Goal: Task Accomplishment & Management: Complete application form

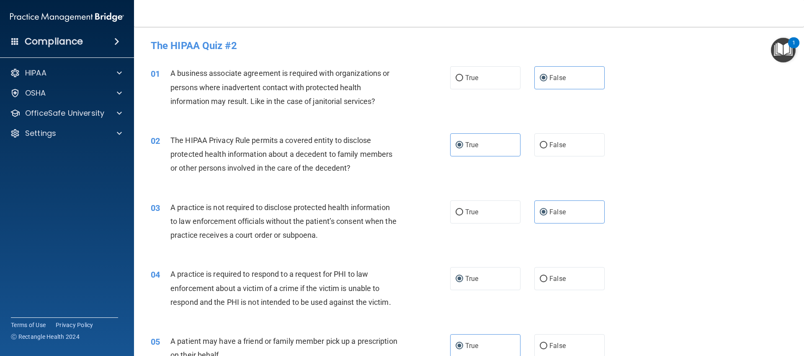
scroll to position [731, 0]
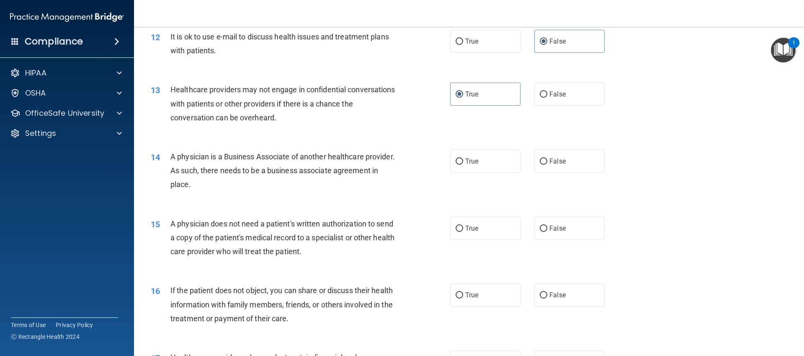
click at [331, 171] on span "A physician is a Business Associate of another healthcare provider. As such, th…" at bounding box center [283, 170] width 225 height 36
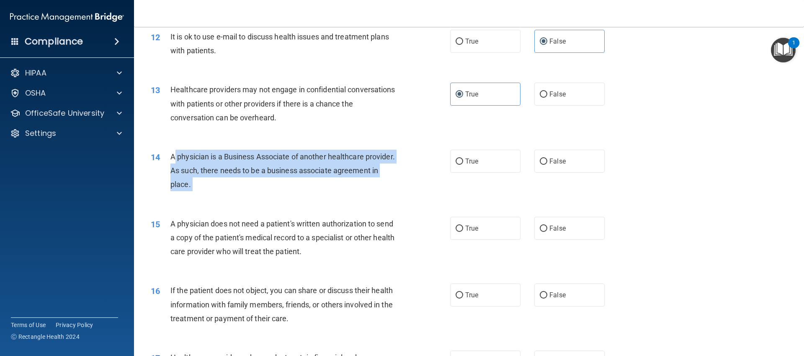
click at [331, 171] on span "A physician is a Business Associate of another healthcare provider. As such, th…" at bounding box center [283, 170] width 225 height 36
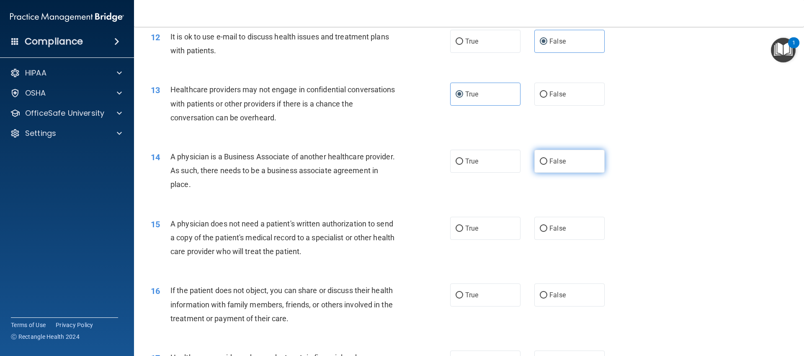
click at [565, 165] on label "False" at bounding box center [570, 161] width 70 height 23
click at [548, 165] on input "False" at bounding box center [544, 161] width 8 height 6
radio input "true"
click at [360, 207] on div "15 A physician does not need a patient's written authorization to send a copy o…" at bounding box center [469, 239] width 649 height 67
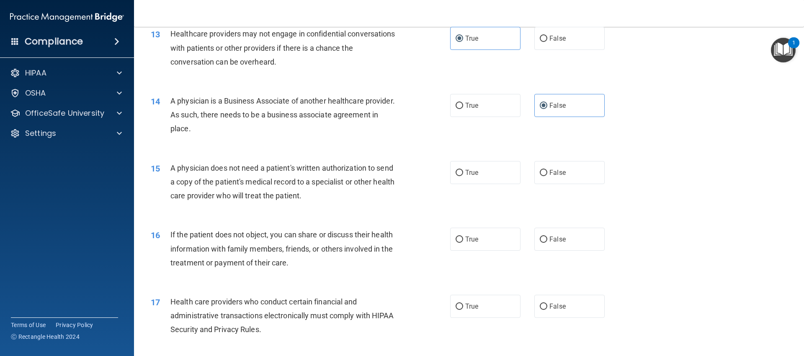
scroll to position [859, 0]
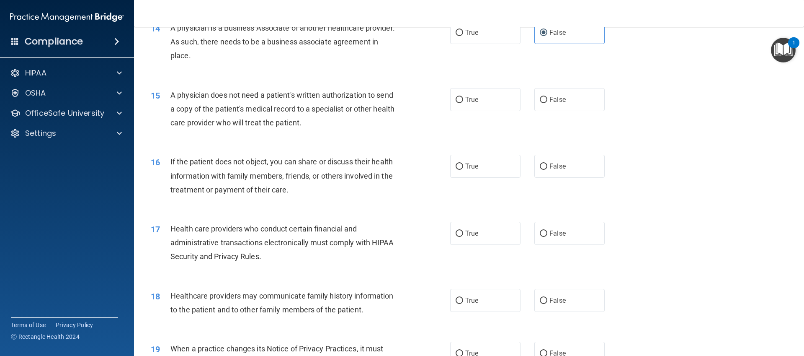
click at [222, 114] on div "A physician does not need a patient's written authorization to send a copy of t…" at bounding box center [288, 109] width 234 height 42
click at [479, 102] on label "True" at bounding box center [485, 99] width 70 height 23
click at [463, 102] on input "True" at bounding box center [460, 100] width 8 height 6
radio input "true"
click at [330, 150] on div "16 If the patient does not object, you can share or discuss their health inform…" at bounding box center [469, 177] width 649 height 67
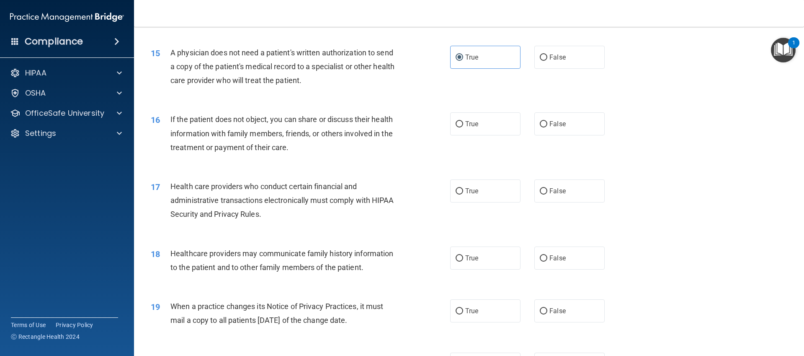
scroll to position [923, 0]
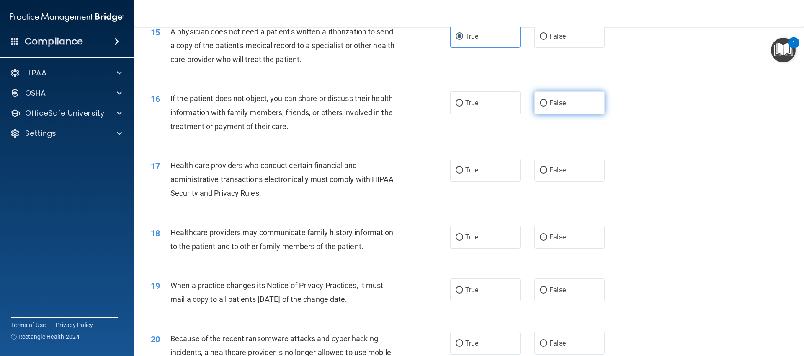
click at [557, 106] on span "False" at bounding box center [558, 103] width 16 height 8
click at [548, 106] on input "False" at bounding box center [544, 103] width 8 height 6
radio input "true"
click at [351, 168] on span "Health care providers who conduct certain financial and administrative transact…" at bounding box center [283, 179] width 224 height 36
click at [441, 112] on div "16 If the patient does not object, you can share or discuss their health inform…" at bounding box center [300, 114] width 325 height 46
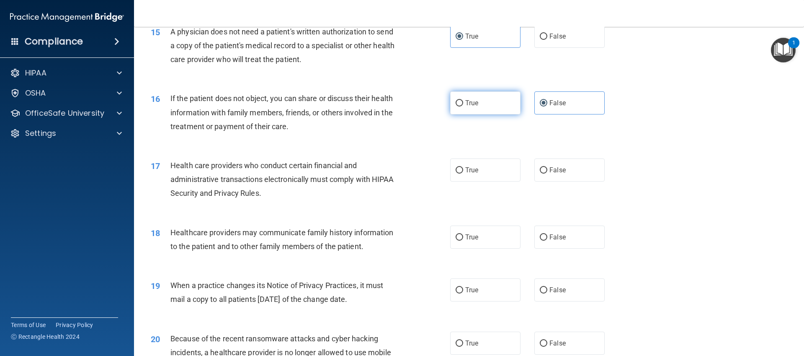
click at [461, 107] on label "True" at bounding box center [485, 102] width 70 height 23
click at [461, 106] on input "True" at bounding box center [460, 103] width 8 height 6
radio input "true"
radio input "false"
click at [382, 175] on span "Health care providers who conduct certain financial and administrative transact…" at bounding box center [283, 179] width 224 height 36
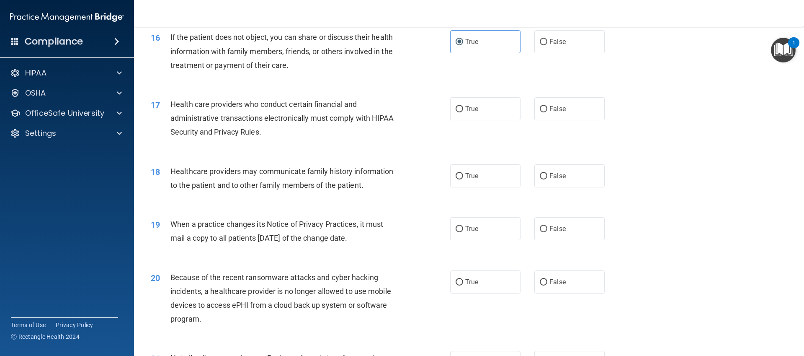
scroll to position [985, 0]
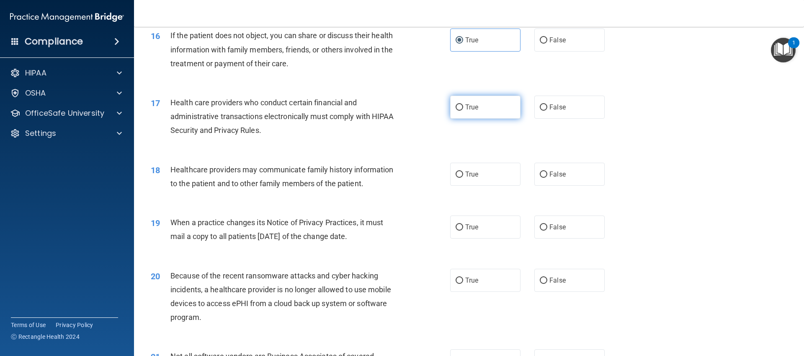
click at [496, 106] on label "True" at bounding box center [485, 107] width 70 height 23
click at [463, 106] on input "True" at bounding box center [460, 107] width 8 height 6
radio input "true"
click at [320, 135] on div "Health care providers who conduct certain financial and administrative transact…" at bounding box center [288, 117] width 234 height 42
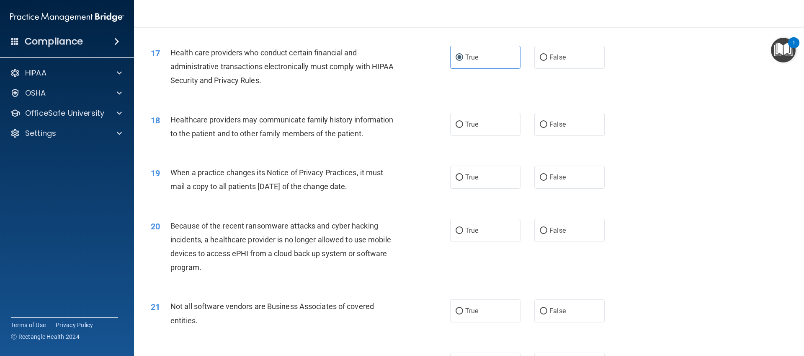
scroll to position [1054, 0]
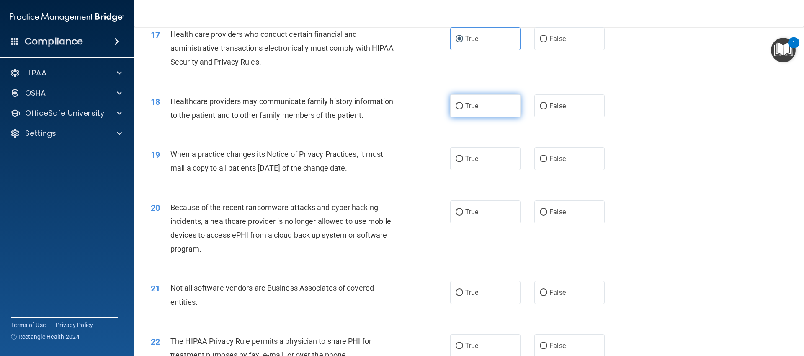
click at [485, 101] on label "True" at bounding box center [485, 105] width 70 height 23
click at [463, 103] on input "True" at bounding box center [460, 106] width 8 height 6
radio input "true"
click at [311, 141] on div "19 When a practice changes its Notice of Privacy Practices, it must mail a copy…" at bounding box center [469, 163] width 649 height 53
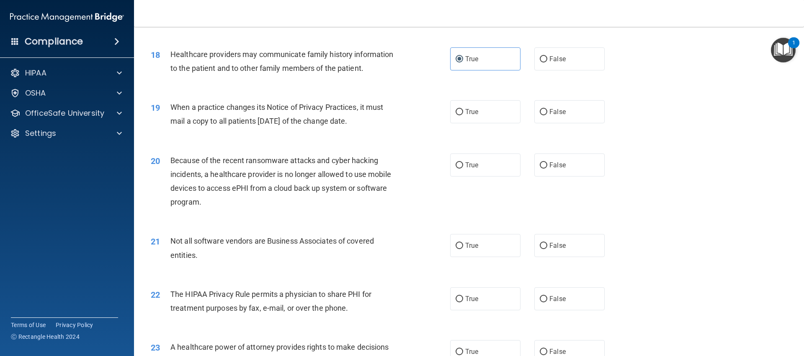
scroll to position [1106, 0]
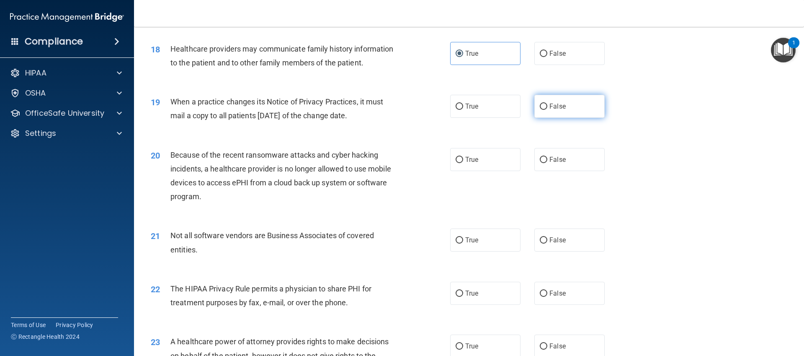
click at [541, 104] on input "False" at bounding box center [544, 106] width 8 height 6
radio input "true"
click at [372, 155] on span "Because of the recent ransomware attacks and cyber hacking incidents, a healthc…" at bounding box center [281, 175] width 221 height 51
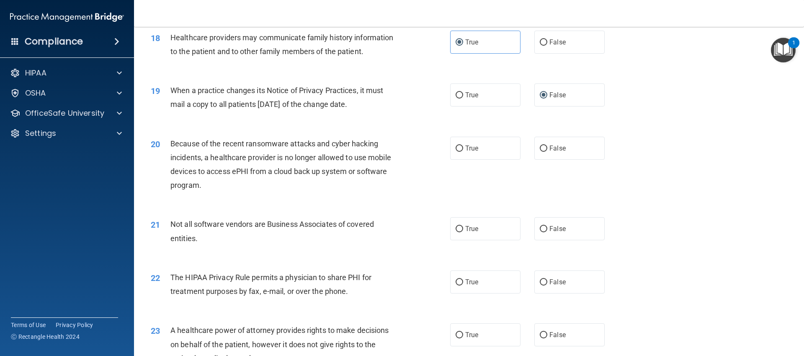
scroll to position [1155, 0]
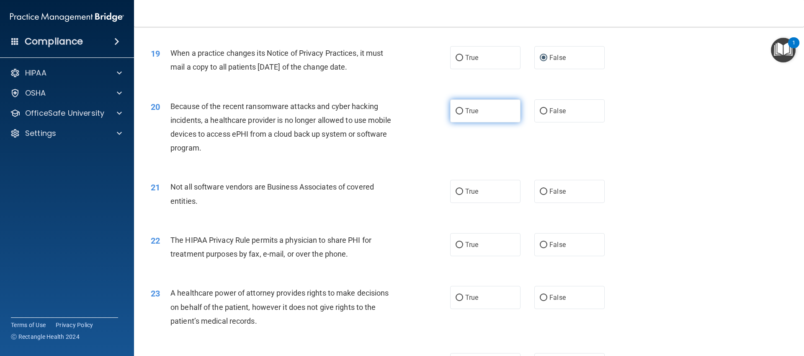
click at [476, 109] on label "True" at bounding box center [485, 110] width 70 height 23
click at [463, 109] on input "True" at bounding box center [460, 111] width 8 height 6
radio input "true"
click at [377, 173] on div "21 Not all software vendors are Business Associates of covered entities. True F…" at bounding box center [469, 195] width 649 height 53
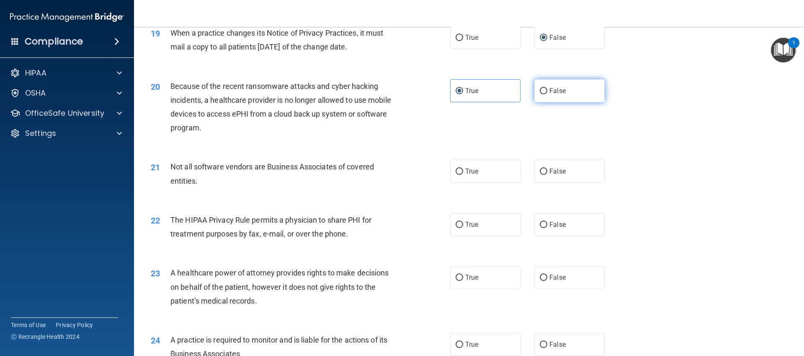
scroll to position [1176, 0]
click at [571, 71] on div "20 Because of the recent ransomware attacks and cyber hacking incidents, a heal…" at bounding box center [469, 107] width 649 height 81
click at [561, 90] on span "False" at bounding box center [558, 89] width 16 height 8
click at [548, 90] on input "False" at bounding box center [544, 90] width 8 height 6
radio input "true"
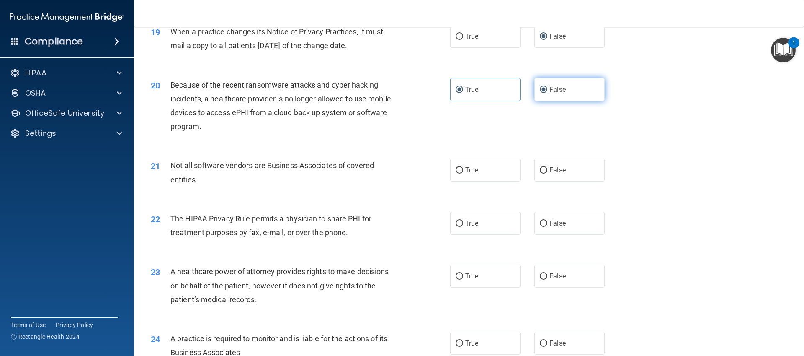
radio input "false"
click at [328, 178] on div "Not all software vendors are Business Associates of covered entities." at bounding box center [288, 172] width 234 height 28
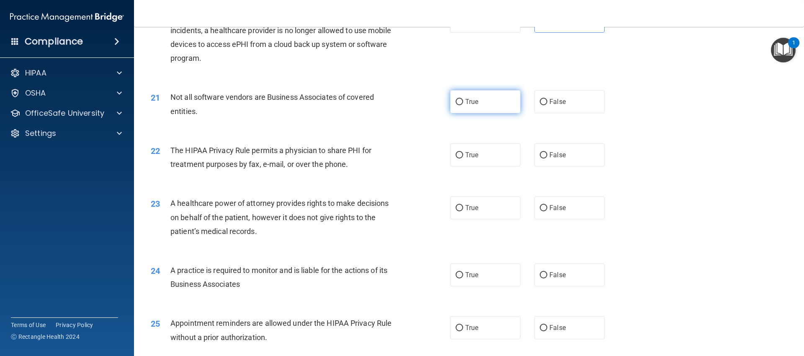
click at [502, 105] on label "True" at bounding box center [485, 101] width 70 height 23
click at [463, 105] on input "True" at bounding box center [460, 102] width 8 height 6
radio input "true"
click at [388, 160] on div "The HIPAA Privacy Rule permits a physician to share PHI for treatment purposes …" at bounding box center [288, 157] width 234 height 28
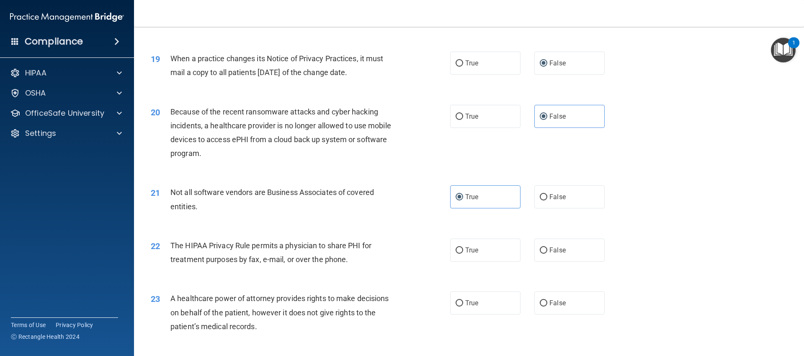
scroll to position [1148, 0]
click at [565, 252] on label "False" at bounding box center [570, 251] width 70 height 23
click at [548, 252] on input "False" at bounding box center [544, 252] width 8 height 6
radio input "true"
click at [406, 275] on div "22 The HIPAA Privacy Rule permits a physician to share PHI for treatment purpos…" at bounding box center [469, 256] width 649 height 53
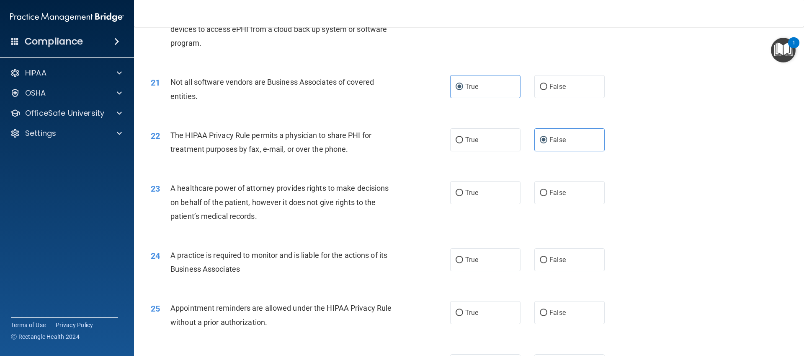
scroll to position [1262, 0]
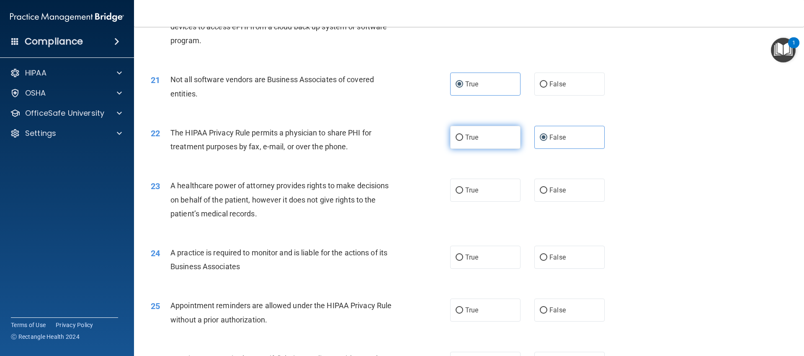
click at [493, 143] on label "True" at bounding box center [485, 137] width 70 height 23
click at [463, 141] on input "True" at bounding box center [460, 137] width 8 height 6
radio input "true"
radio input "false"
click at [385, 217] on div "A healthcare power of attorney provides rights to make decisions on behalf of t…" at bounding box center [288, 199] width 234 height 42
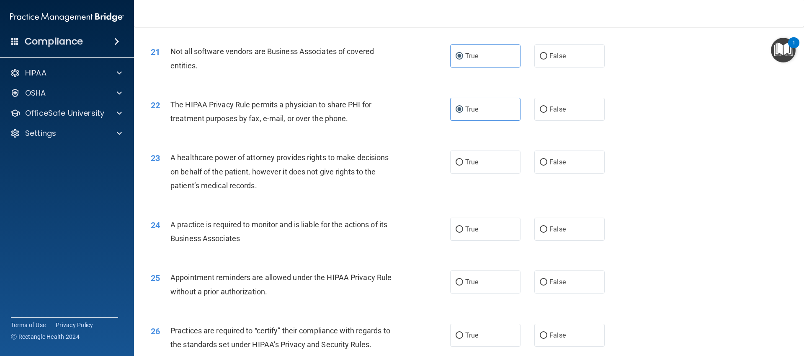
scroll to position [1291, 0]
click at [451, 166] on label "True" at bounding box center [485, 160] width 70 height 23
click at [456, 164] on input "True" at bounding box center [460, 161] width 8 height 6
radio input "true"
click at [461, 226] on label "True" at bounding box center [485, 227] width 70 height 23
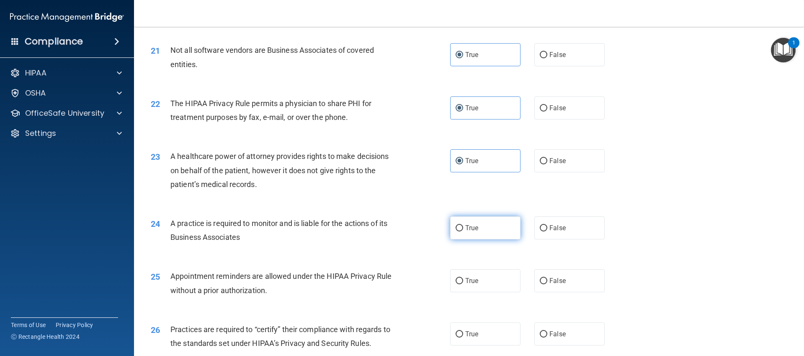
click at [461, 226] on input "True" at bounding box center [460, 228] width 8 height 6
radio input "true"
click at [566, 171] on label "False" at bounding box center [570, 160] width 70 height 23
click at [548, 164] on input "False" at bounding box center [544, 161] width 8 height 6
radio input "true"
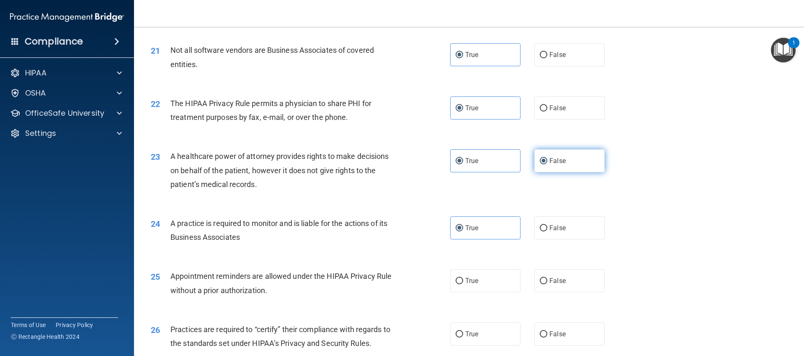
radio input "false"
click at [478, 190] on div "23 A healthcare power of attorney provides rights to make decisions on behalf o…" at bounding box center [469, 172] width 649 height 67
click at [271, 224] on span "A practice is required to monitor and is liable for the actions of its Business…" at bounding box center [279, 230] width 217 height 23
click at [542, 227] on input "False" at bounding box center [544, 228] width 8 height 6
radio input "true"
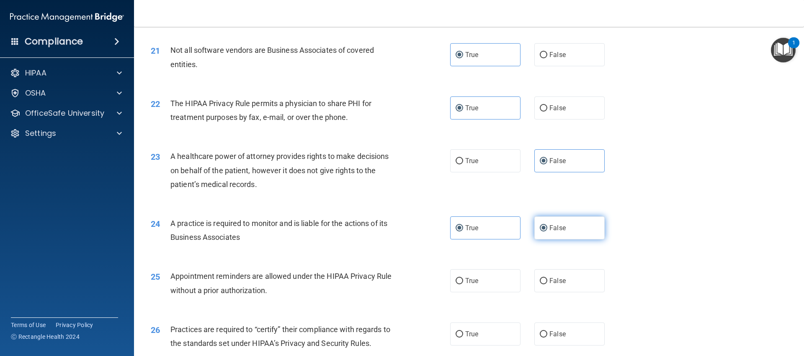
radio input "false"
click at [384, 245] on div "24 A practice is required to monitor and is liable for the actions of its Busin…" at bounding box center [300, 232] width 325 height 32
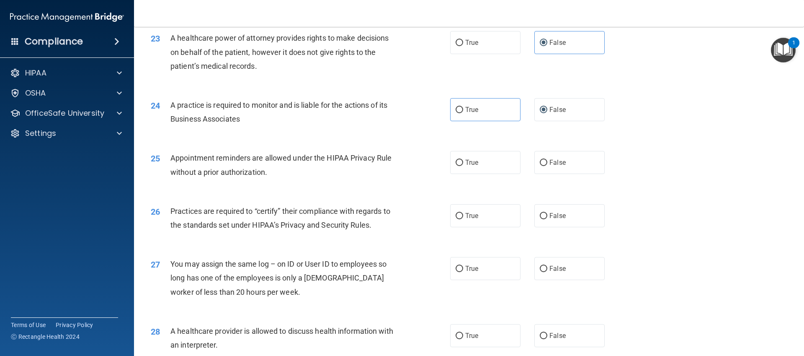
scroll to position [1412, 0]
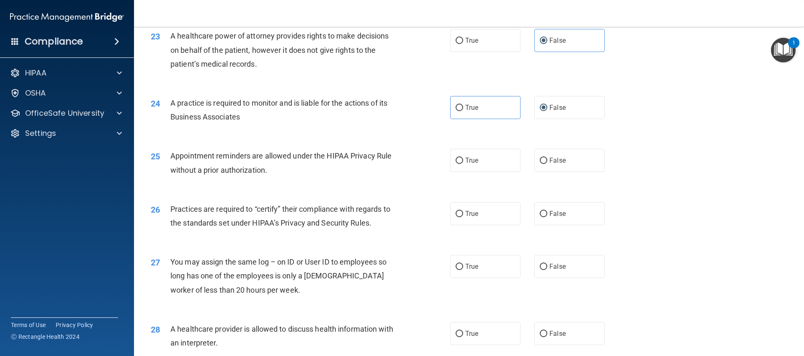
click at [489, 173] on div "25 Appointment reminders are allowed under the HIPAA Privacy Rule without a pri…" at bounding box center [469, 164] width 649 height 53
click at [488, 169] on label "True" at bounding box center [485, 160] width 70 height 23
click at [463, 164] on input "True" at bounding box center [460, 161] width 8 height 6
radio input "true"
click at [368, 217] on div "Practices are required to “certify” their compliance with regards to the standa…" at bounding box center [288, 216] width 234 height 28
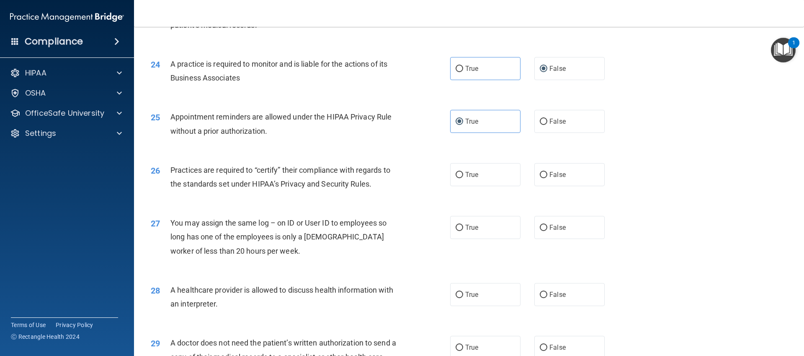
scroll to position [1451, 0]
click at [553, 172] on span "False" at bounding box center [558, 174] width 16 height 8
click at [548, 172] on input "False" at bounding box center [544, 174] width 8 height 6
radio input "true"
click at [339, 253] on div "You may assign the same log – on ID or User ID to employees so long has one of …" at bounding box center [288, 236] width 234 height 42
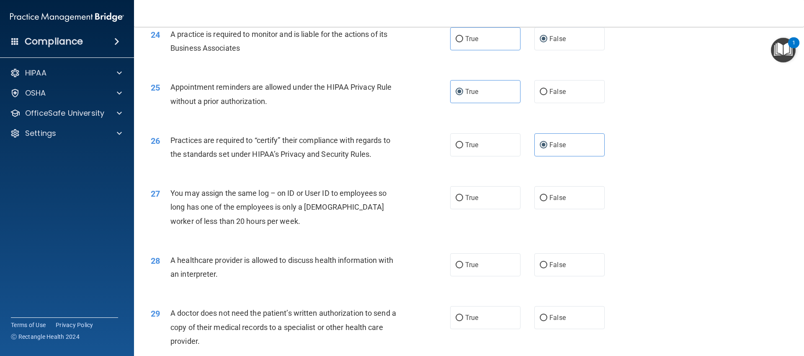
scroll to position [1501, 0]
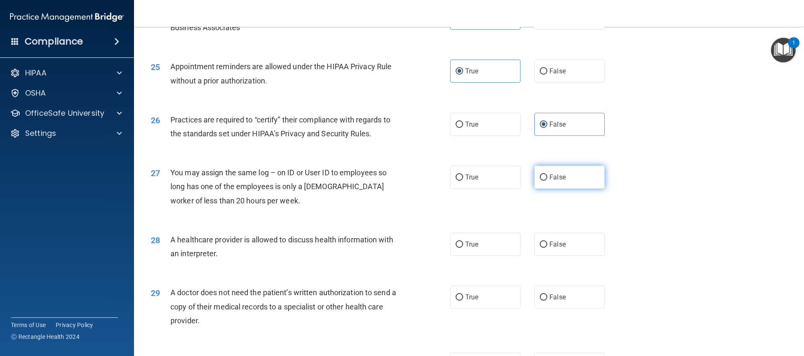
click at [551, 176] on span "False" at bounding box center [558, 177] width 16 height 8
click at [548, 176] on input "False" at bounding box center [544, 177] width 8 height 6
radio input "true"
click at [372, 231] on div "28 A healthcare provider is allowed to discuss health information with an inter…" at bounding box center [469, 248] width 649 height 53
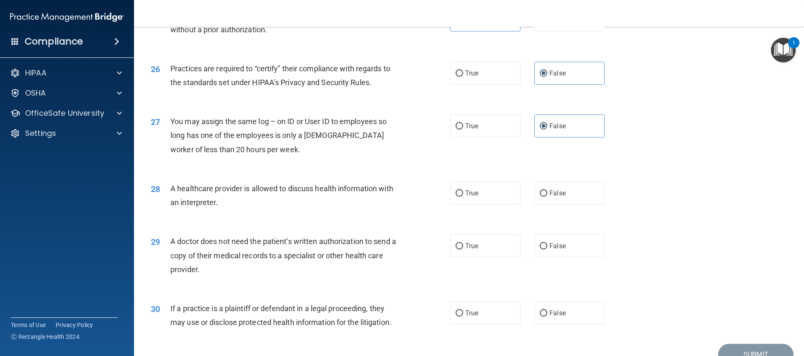
scroll to position [1571, 0]
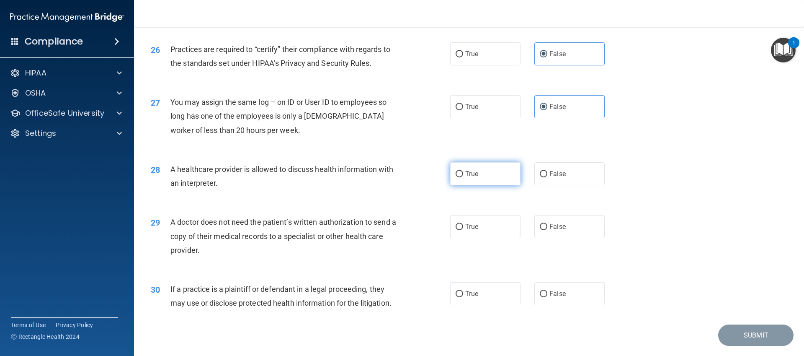
click at [483, 172] on label "True" at bounding box center [485, 173] width 70 height 23
click at [463, 172] on input "True" at bounding box center [460, 174] width 8 height 6
radio input "true"
click at [371, 228] on div "A doctor does not need the patient’s written authorization to send a copy of th…" at bounding box center [288, 236] width 234 height 42
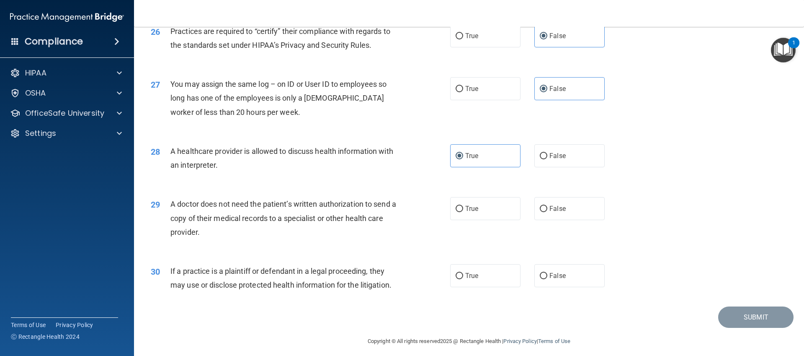
scroll to position [1595, 0]
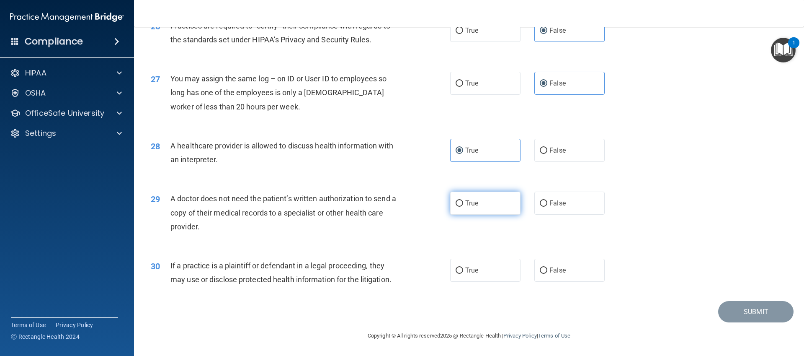
click at [481, 204] on label "True" at bounding box center [485, 202] width 70 height 23
click at [463, 204] on input "True" at bounding box center [460, 203] width 8 height 6
radio input "true"
click at [393, 260] on div "If a practice is a plaintiff or defendant in a legal proceeding, they may use o…" at bounding box center [288, 273] width 234 height 28
click at [489, 273] on label "True" at bounding box center [485, 270] width 70 height 23
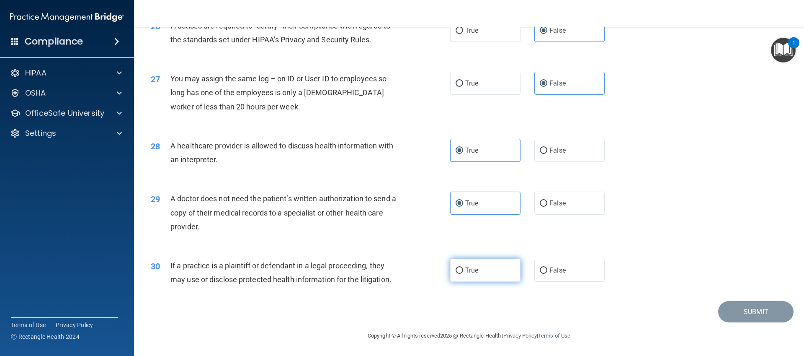
click at [463, 273] on input "True" at bounding box center [460, 270] width 8 height 6
radio input "true"
click at [763, 315] on button "Submit" at bounding box center [756, 311] width 75 height 21
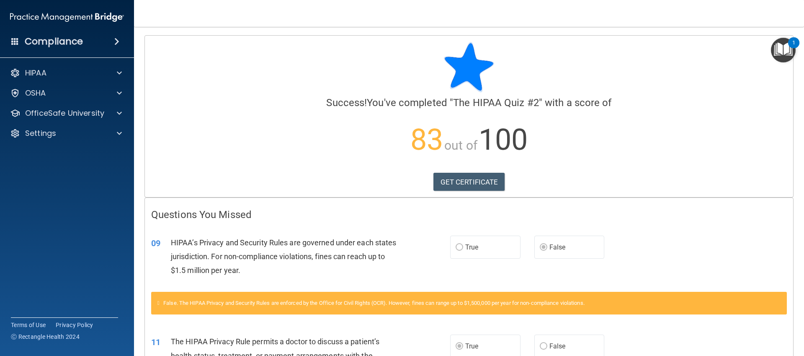
click at [86, 116] on p "OfficeSafe University" at bounding box center [64, 113] width 79 height 10
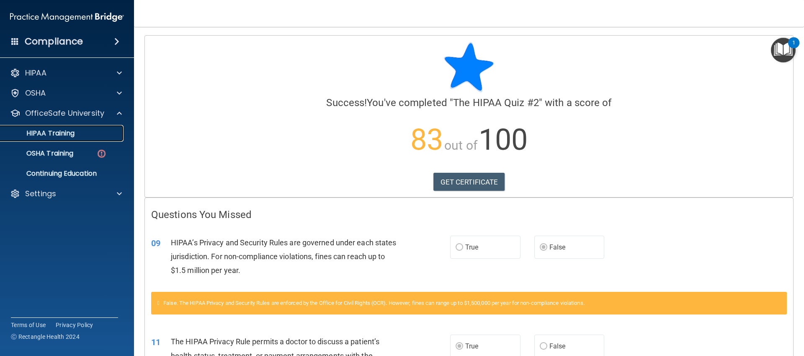
click at [58, 135] on p "HIPAA Training" at bounding box center [39, 133] width 69 height 8
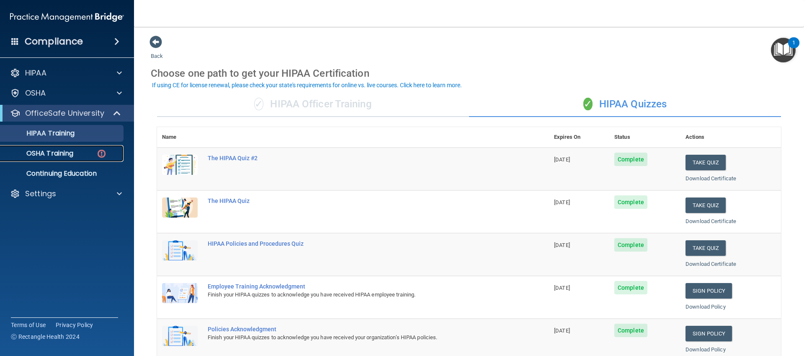
click at [69, 154] on p "OSHA Training" at bounding box center [39, 153] width 68 height 8
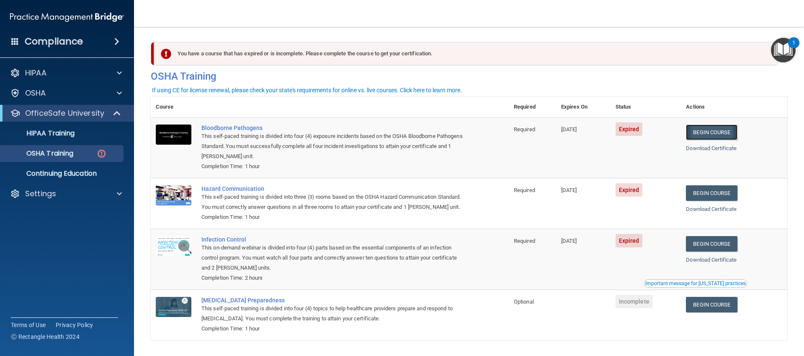
click at [717, 130] on link "Begin Course" at bounding box center [711, 132] width 51 height 16
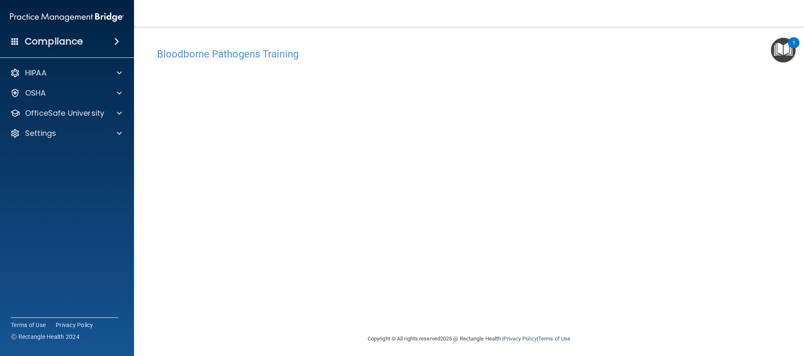
click at [778, 92] on div "Bloodborne Pathogens Training This course doesn’t expire until [DATE]. Are you …" at bounding box center [469, 189] width 637 height 290
